Goal: Transaction & Acquisition: Purchase product/service

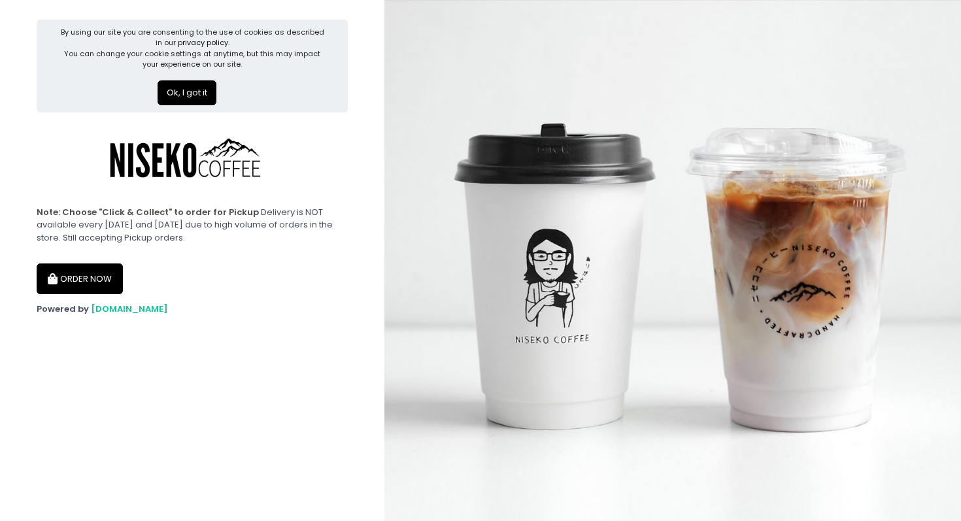
click at [99, 283] on button "ORDER NOW" at bounding box center [80, 278] width 86 height 31
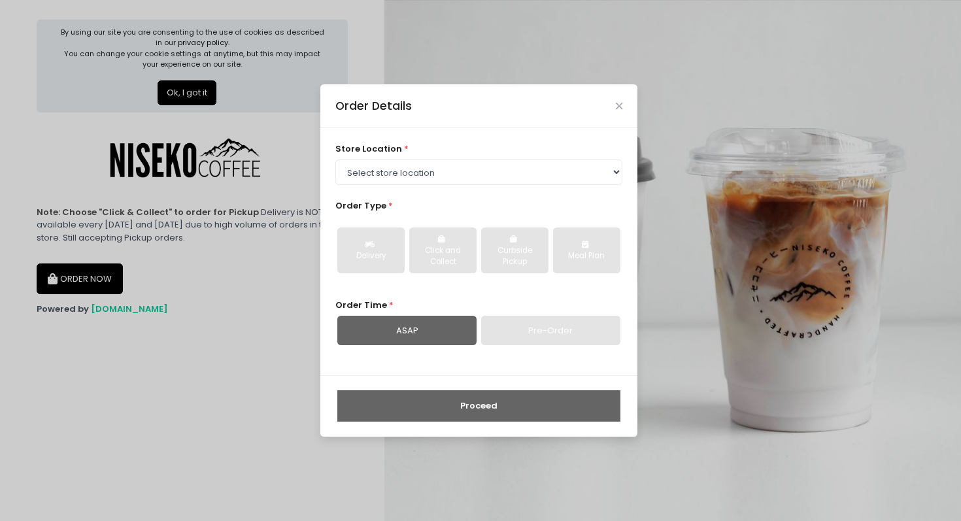
click at [613, 106] on div "Order Details" at bounding box center [478, 105] width 317 height 43
click at [619, 101] on icon "Close" at bounding box center [619, 106] width 7 height 10
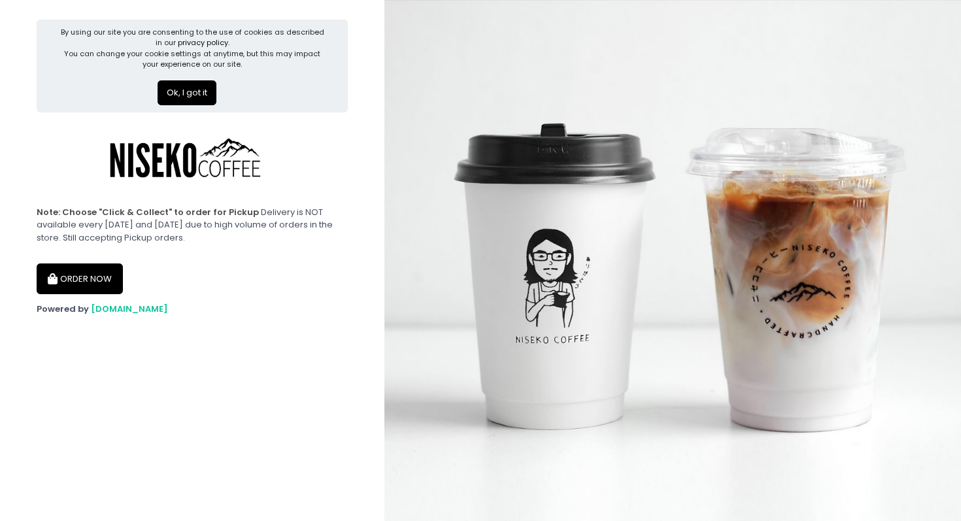
click at [201, 105] on button "Ok, I got it" at bounding box center [187, 92] width 59 height 25
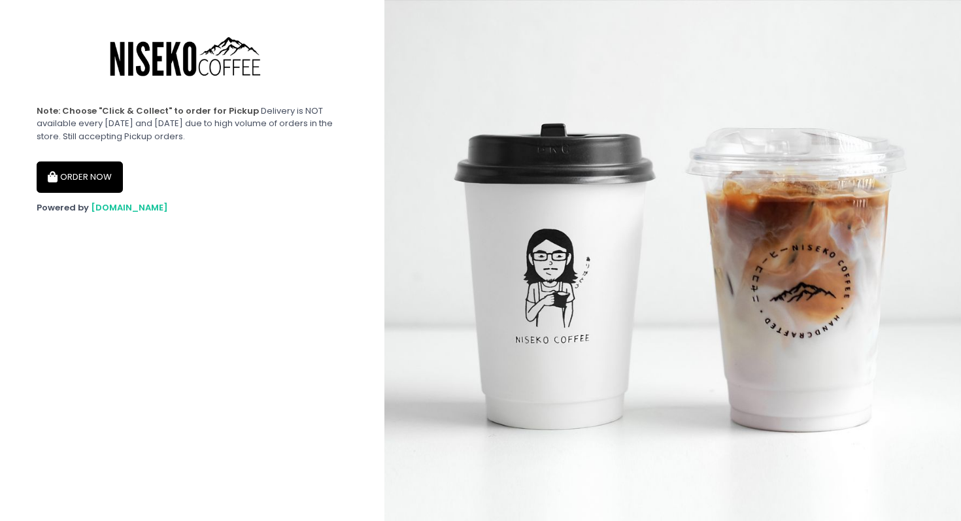
click at [97, 175] on button "ORDER NOW" at bounding box center [80, 176] width 86 height 31
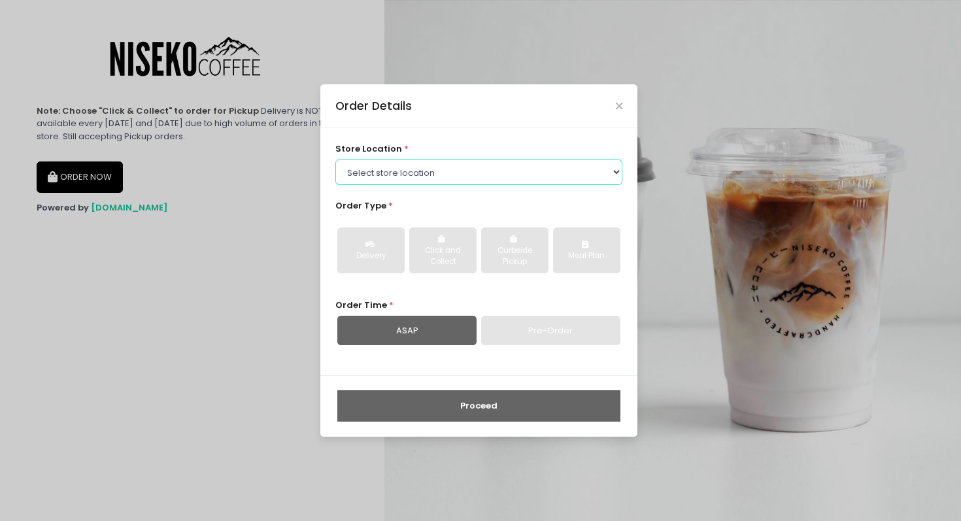
click at [393, 168] on select "Select store location [GEOGRAPHIC_DATA] [GEOGRAPHIC_DATA] Niseko Coffee [GEOGRA…" at bounding box center [479, 171] width 288 height 25
select select "645a039fd957f8b56cab6e88"
click at [335, 159] on select "Select store location [GEOGRAPHIC_DATA] [GEOGRAPHIC_DATA] Niseko Coffee [GEOGRA…" at bounding box center [479, 171] width 288 height 25
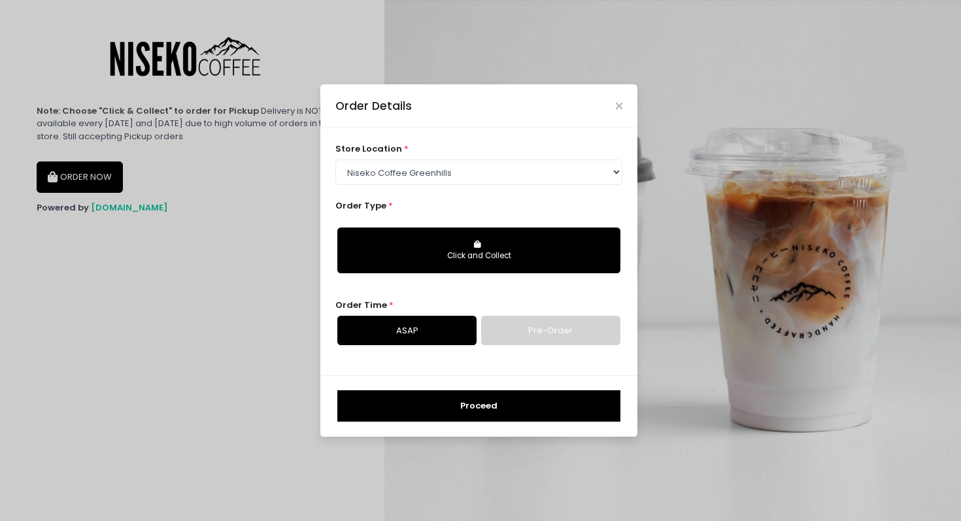
click at [408, 248] on button "Click and Collect" at bounding box center [478, 250] width 283 height 46
click at [471, 254] on div "Click and Collect" at bounding box center [478, 256] width 265 height 12
click at [444, 334] on link "ASAP" at bounding box center [406, 331] width 139 height 30
click at [491, 258] on div "Click and Collect" at bounding box center [478, 256] width 265 height 12
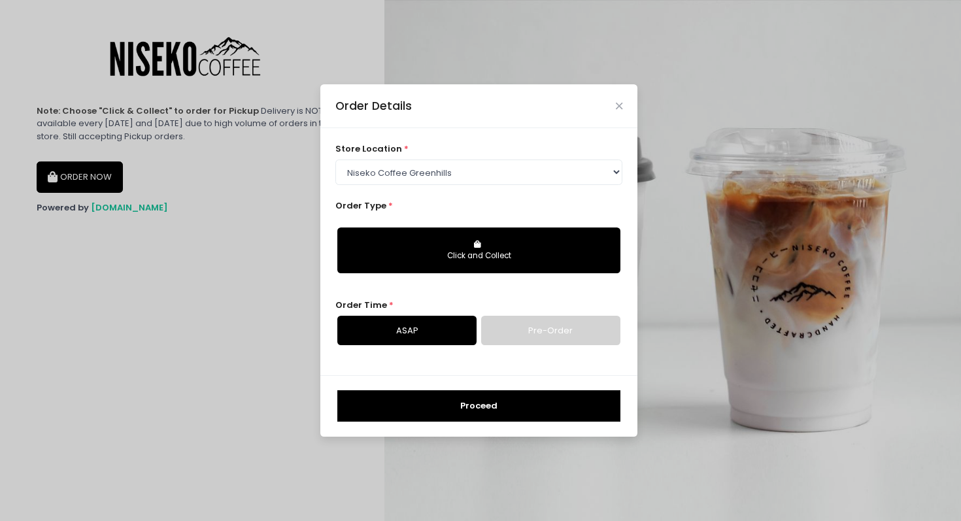
click at [620, 110] on div "Order Details" at bounding box center [478, 105] width 317 height 43
click at [620, 105] on icon "Close" at bounding box center [619, 106] width 7 height 10
